Goal: Task Accomplishment & Management: Complete application form

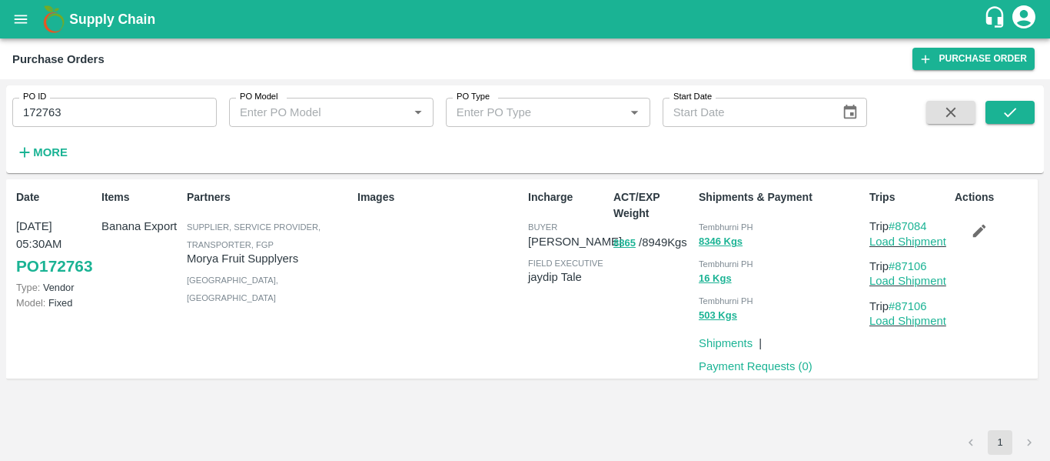
click at [46, 118] on input "172763" at bounding box center [114, 112] width 205 height 29
paste input "text"
type input "171212"
click at [996, 109] on button "submit" at bounding box center [1010, 112] width 49 height 23
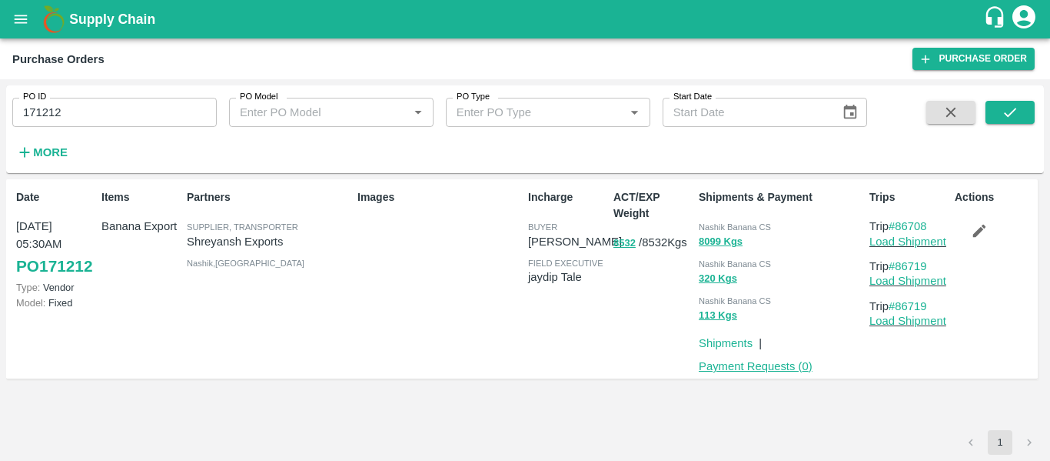
click at [775, 361] on link "Payment Requests ( 0 )" at bounding box center [756, 366] width 114 height 12
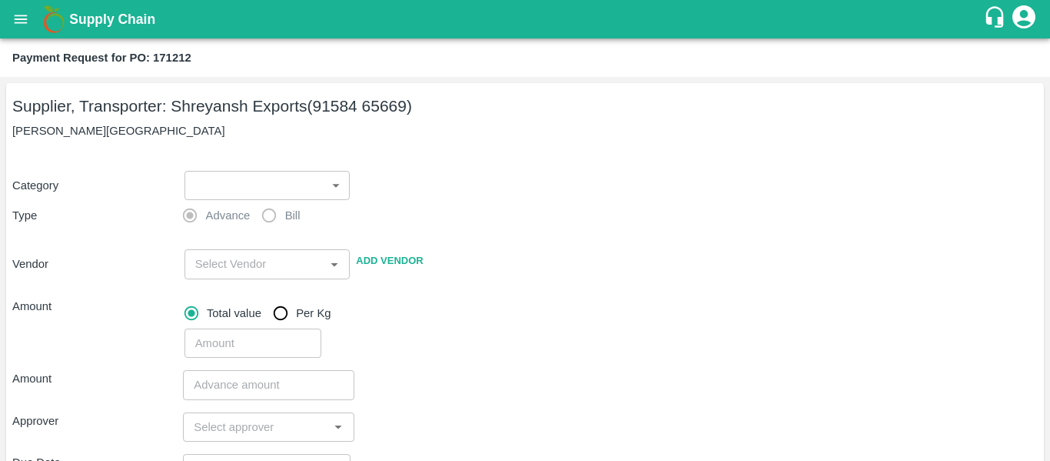
click at [200, 185] on body "Supply Chain Payment Request for PO: 171212 Supplier, Transporter: [PERSON_NAME…" at bounding box center [525, 230] width 1050 height 461
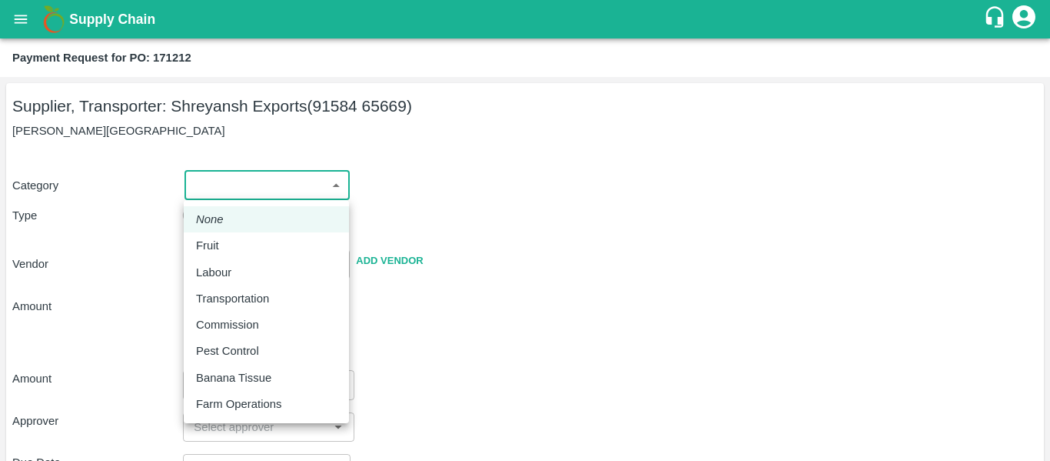
click at [230, 236] on li "Fruit" at bounding box center [266, 245] width 165 height 26
type input "1"
type input "[PERSON_NAME] Exports - 91584 65669(Supplier, Transporter)"
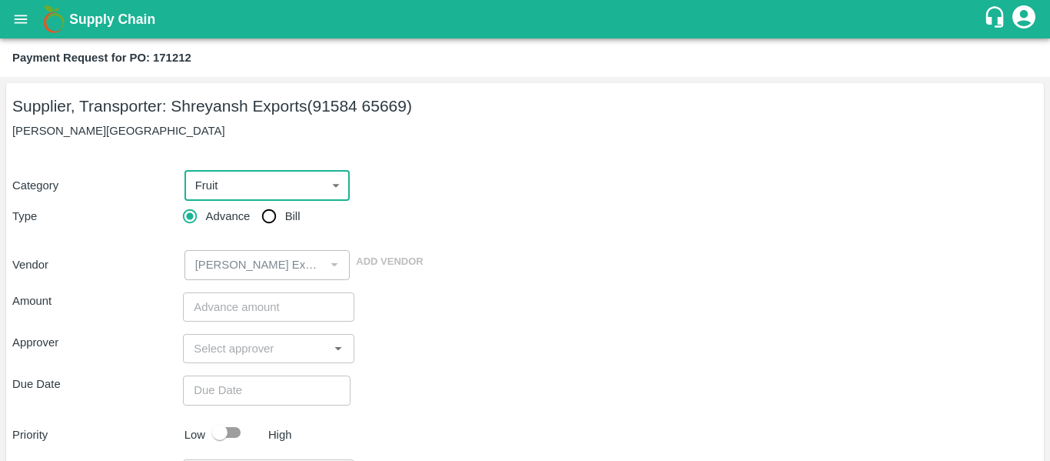
click at [265, 221] on input "Bill" at bounding box center [269, 216] width 31 height 31
radio input "true"
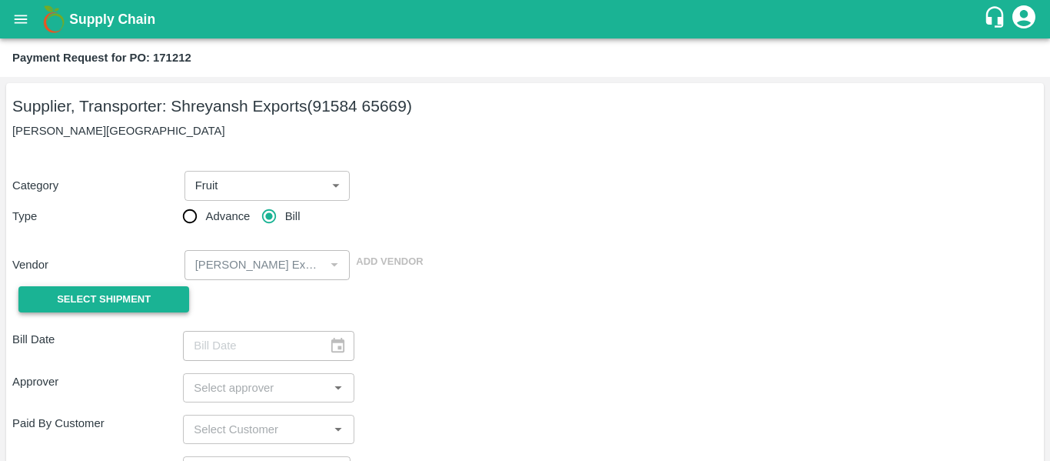
click at [147, 300] on span "Select Shipment" at bounding box center [104, 300] width 94 height 18
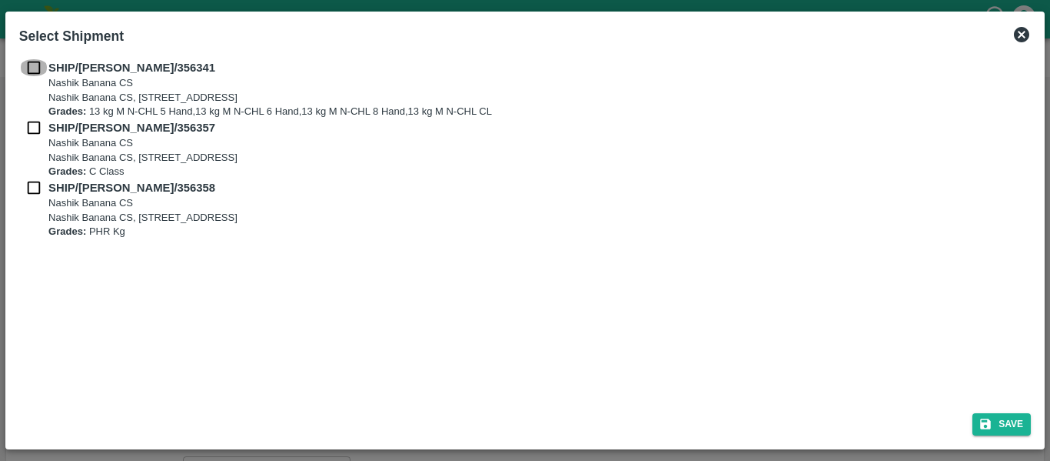
click at [39, 70] on input "checkbox" at bounding box center [33, 67] width 29 height 17
checkbox input "true"
click at [40, 120] on input "checkbox" at bounding box center [33, 127] width 29 height 17
checkbox input "true"
click at [41, 185] on input "checkbox" at bounding box center [33, 187] width 29 height 17
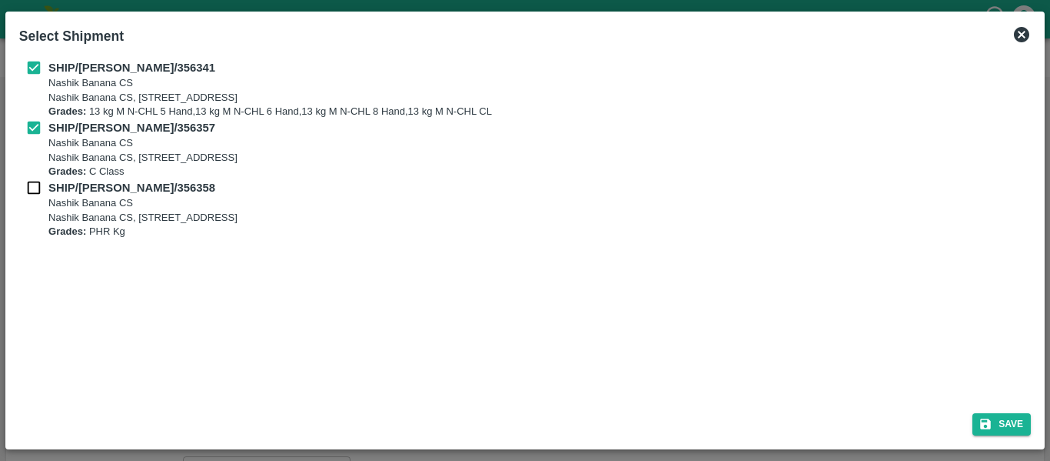
checkbox input "true"
click at [1008, 419] on button "Save" at bounding box center [1002, 424] width 58 height 22
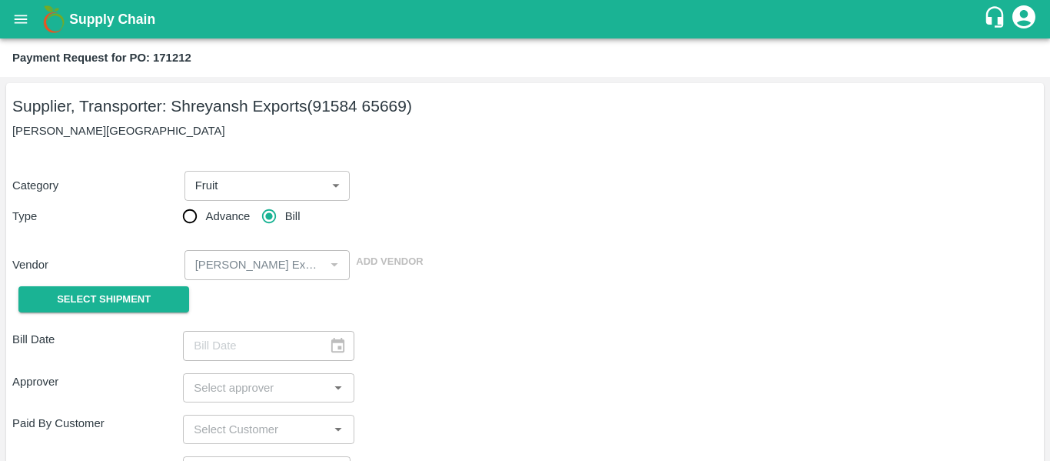
type input "[DATE]"
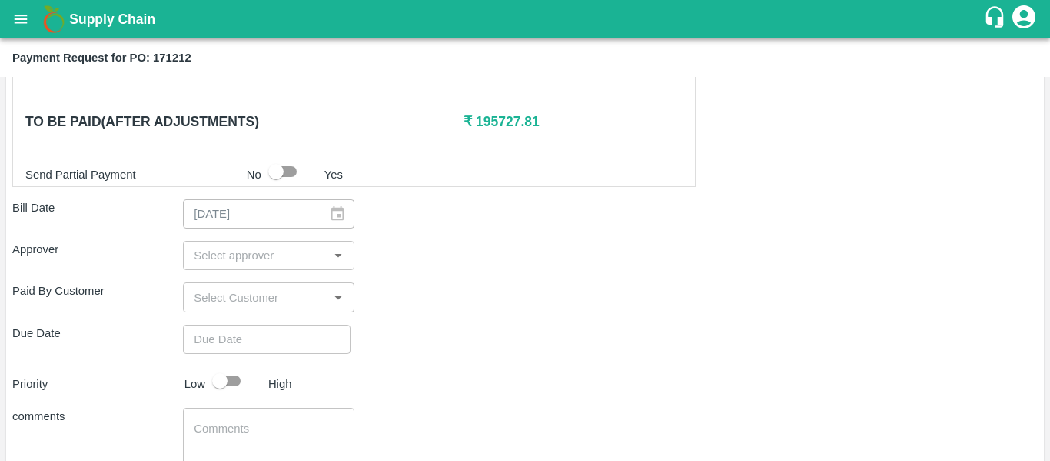
scroll to position [723, 0]
click at [221, 264] on input "input" at bounding box center [256, 254] width 136 height 20
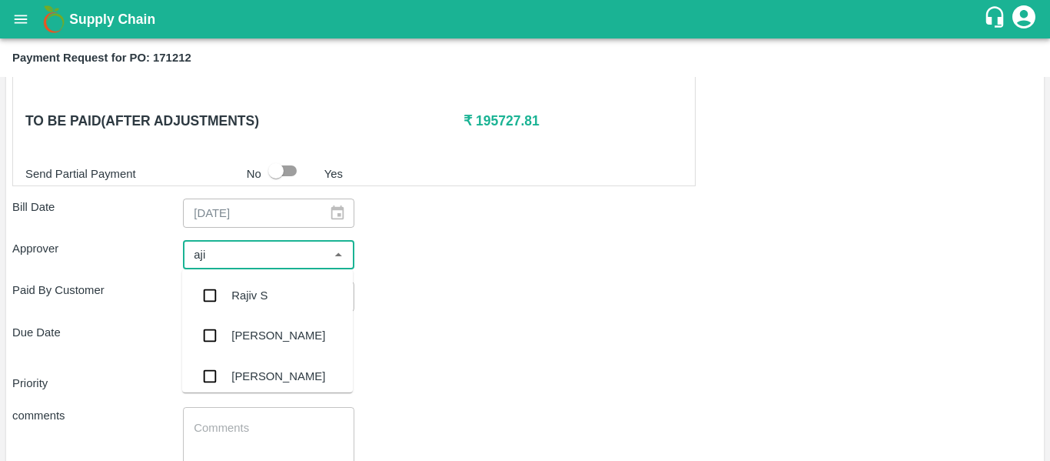
type input "ajit"
click at [233, 294] on div "[PERSON_NAME]" at bounding box center [278, 295] width 94 height 17
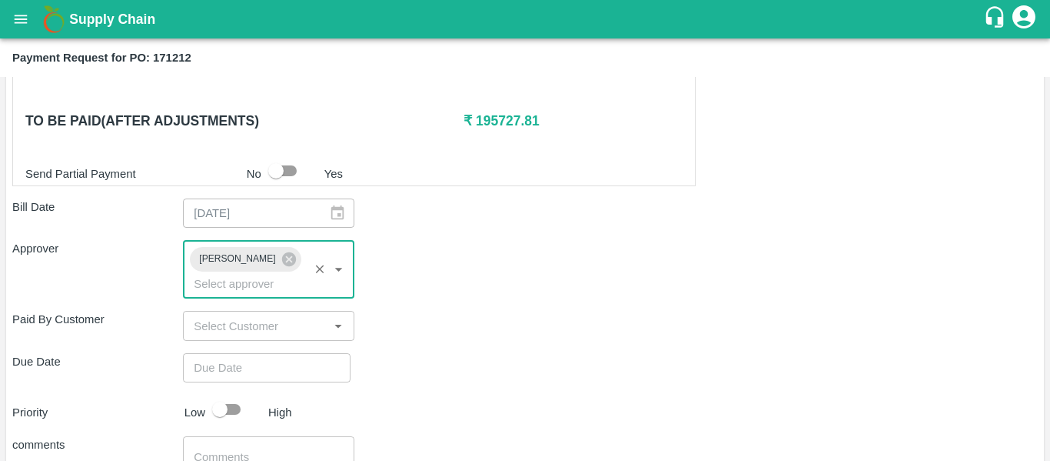
type input "DD/MM/YYYY hh:mm aa"
click at [248, 353] on input "DD/MM/YYYY hh:mm aa" at bounding box center [261, 367] width 157 height 29
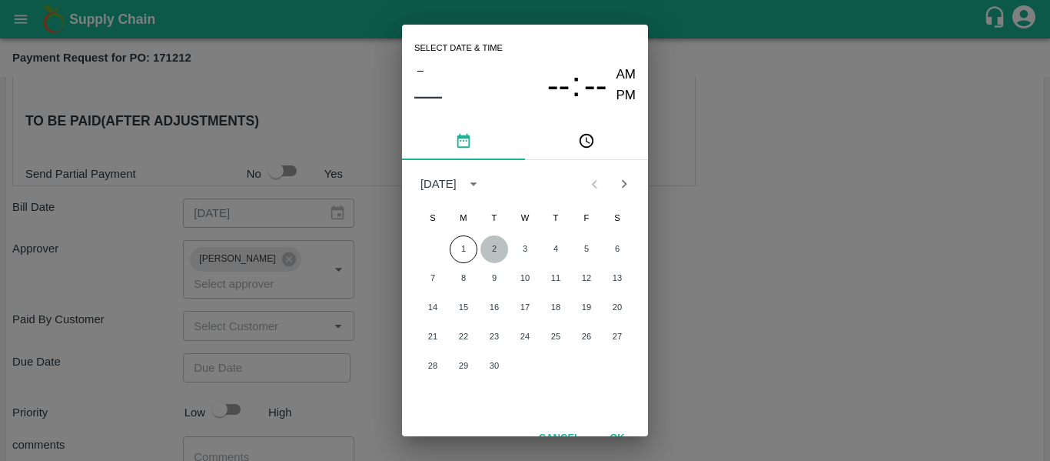
click at [497, 249] on button "2" at bounding box center [495, 249] width 28 height 28
type input "[DATE] 12:00 AM"
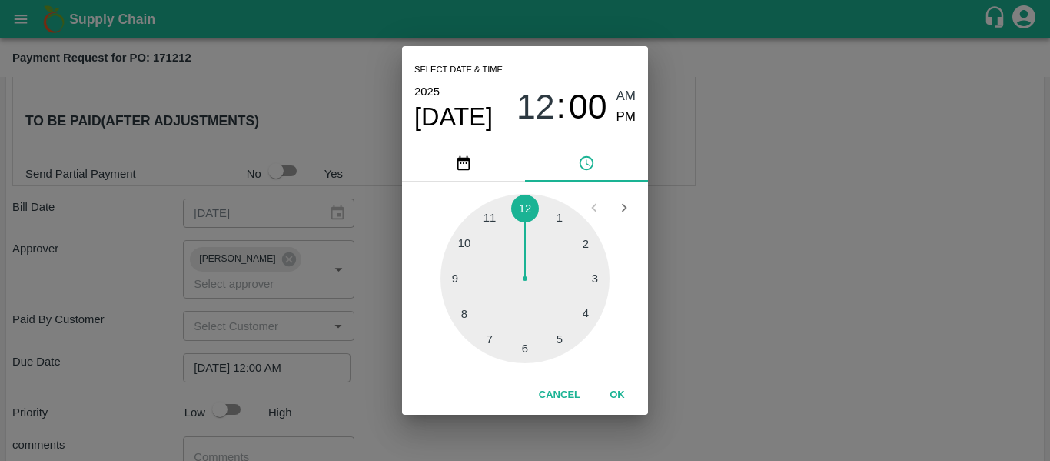
click at [687, 282] on div "Select date & time [DATE] 12 : 00 AM PM 1 2 3 4 5 6 7 8 9 10 11 12 Cancel OK" at bounding box center [525, 230] width 1050 height 461
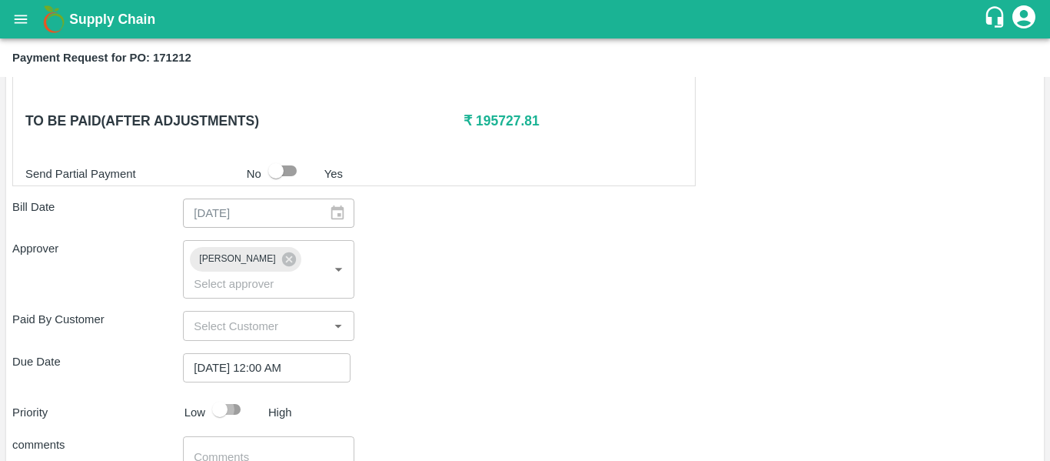
click at [229, 396] on input "checkbox" at bounding box center [220, 408] width 88 height 29
checkbox input "true"
click at [244, 449] on textarea at bounding box center [268, 465] width 149 height 32
type textarea "Fruit Bill"
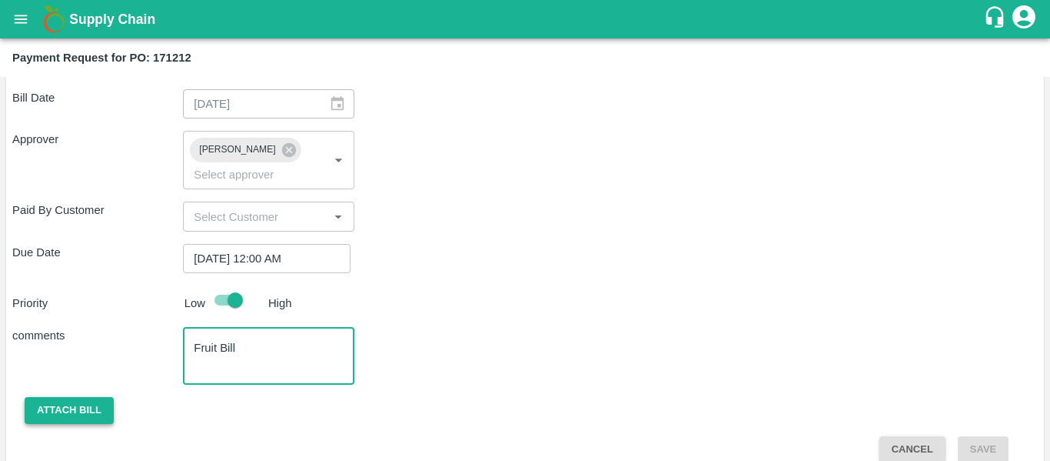
click at [83, 399] on button "Attach bill" at bounding box center [69, 410] width 89 height 27
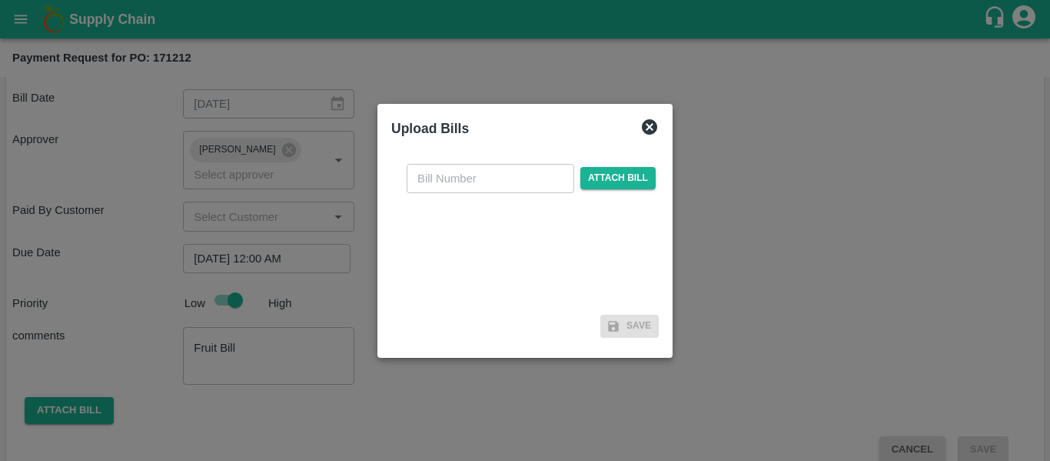
click at [486, 187] on input "text" at bounding box center [491, 178] width 168 height 29
type input "SE/25-26/1339"
click at [598, 181] on span "Attach bill" at bounding box center [617, 178] width 75 height 22
click at [0, 0] on input "Attach bill" at bounding box center [0, 0] width 0 height 0
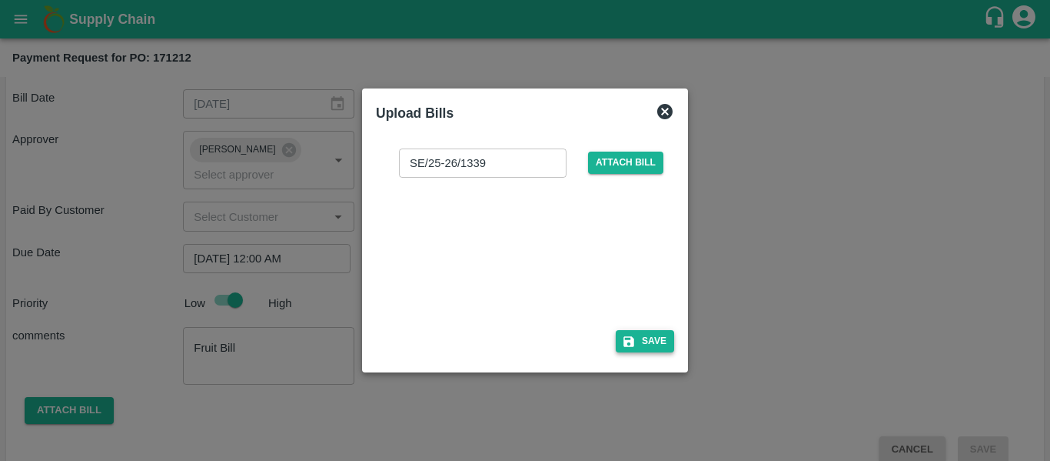
click at [630, 344] on icon "button" at bounding box center [629, 341] width 14 height 14
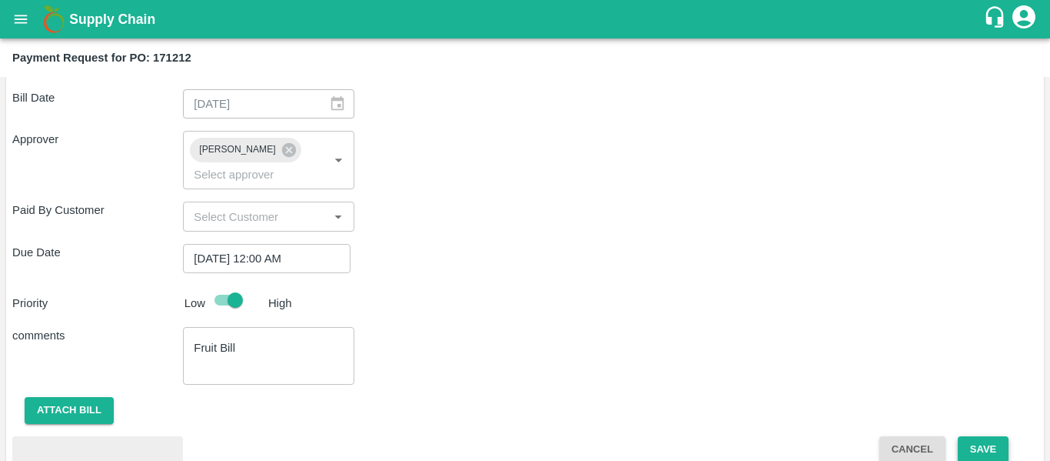
click at [972, 436] on button "Save" at bounding box center [983, 449] width 51 height 27
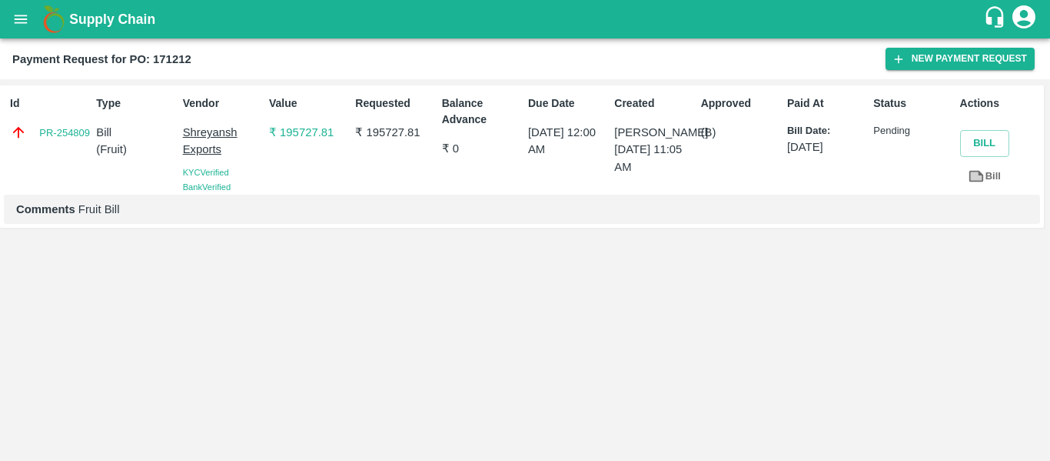
click at [1031, 29] on icon "account of current user" at bounding box center [1024, 17] width 28 height 28
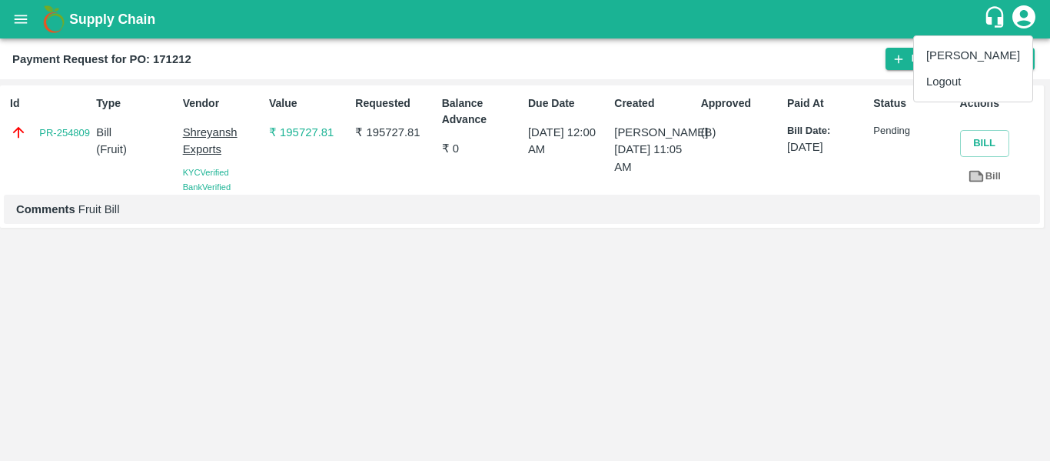
click at [966, 81] on li "Logout" at bounding box center [973, 81] width 118 height 26
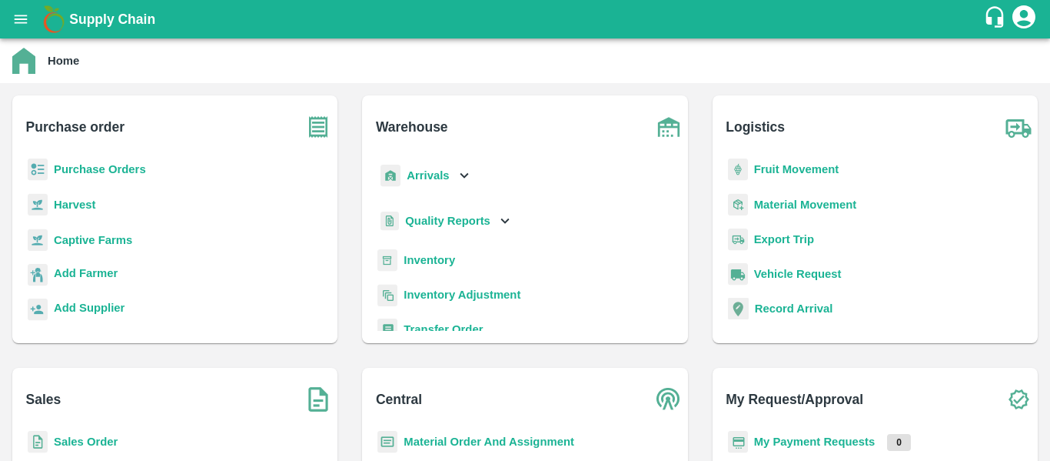
click at [95, 167] on b "Purchase Orders" at bounding box center [100, 169] width 92 height 12
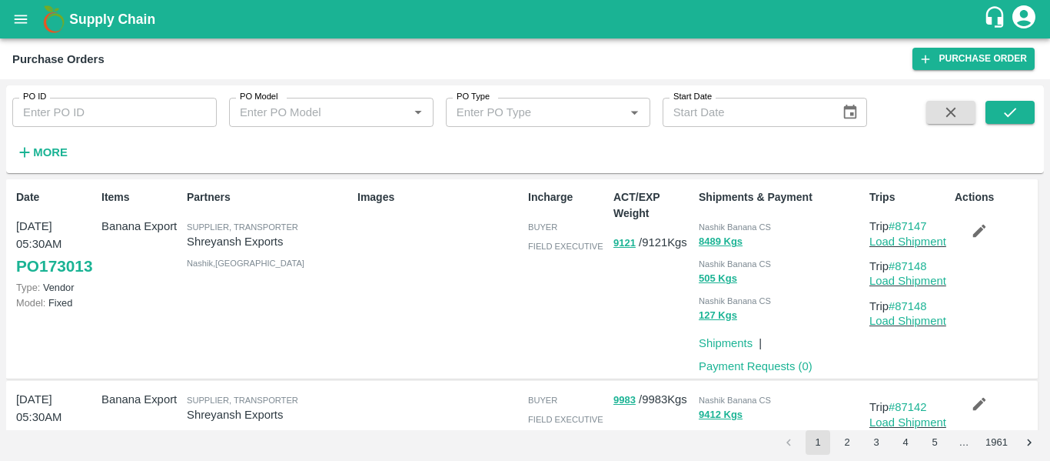
click at [118, 105] on input "PO ID" at bounding box center [114, 112] width 205 height 29
paste input "171198"
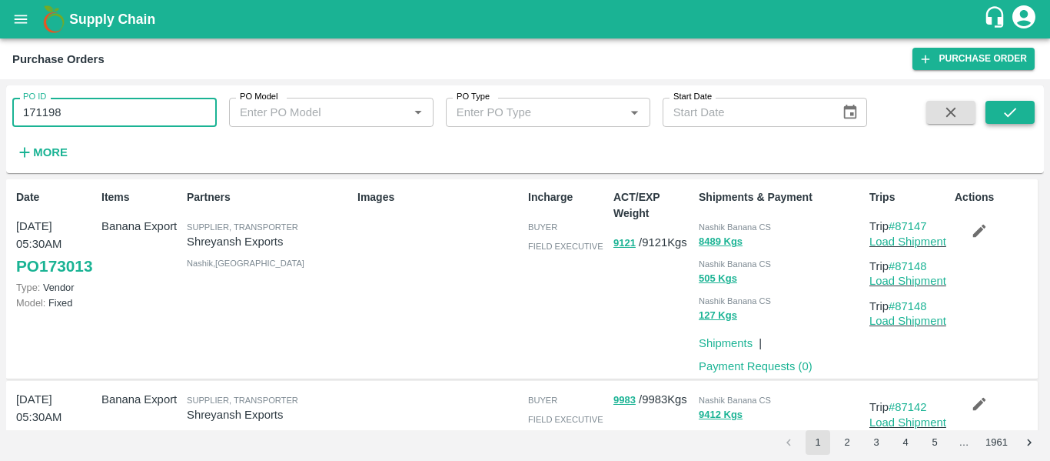
type input "171198"
click at [1023, 103] on button "submit" at bounding box center [1010, 112] width 49 height 23
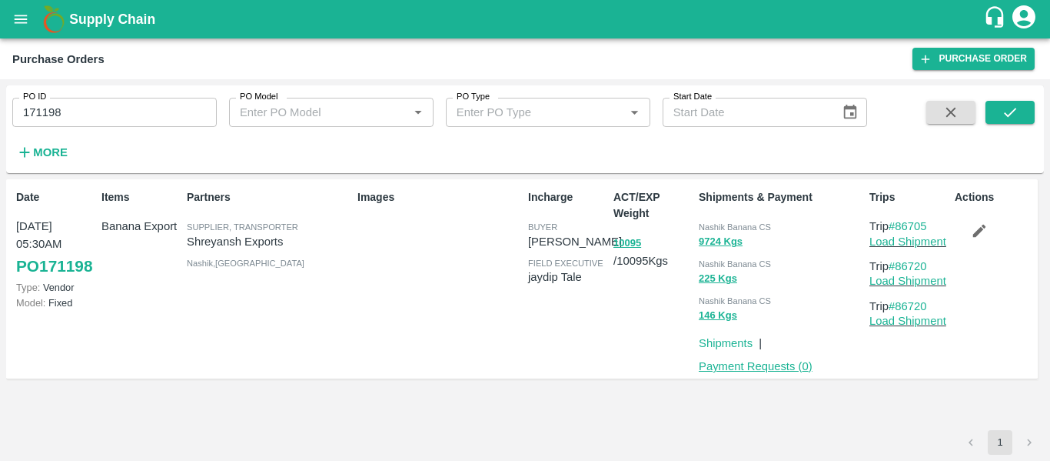
click at [750, 364] on link "Payment Requests ( 0 )" at bounding box center [756, 366] width 114 height 12
